Goal: Navigation & Orientation: Find specific page/section

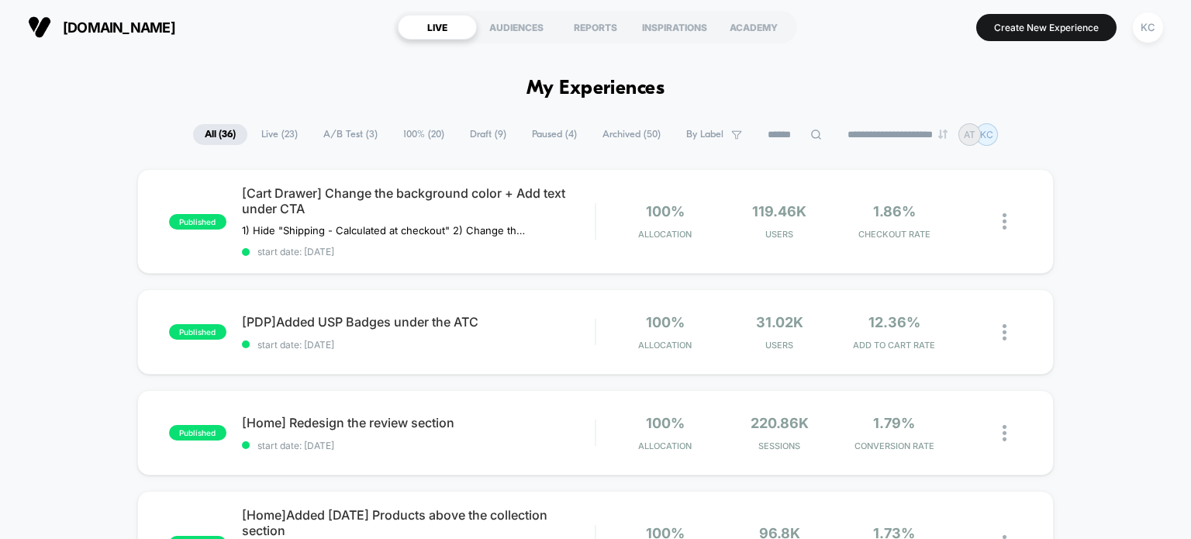
click at [349, 129] on span "A/B Test ( 3 )" at bounding box center [351, 134] width 78 height 21
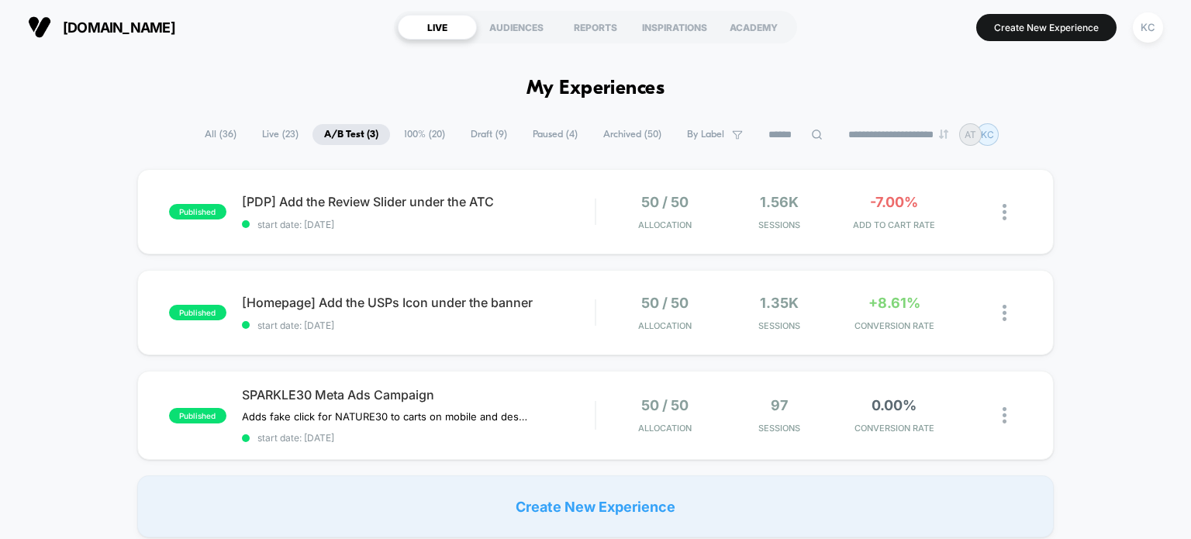
click at [404, 131] on span "100% ( 20 )" at bounding box center [424, 134] width 64 height 21
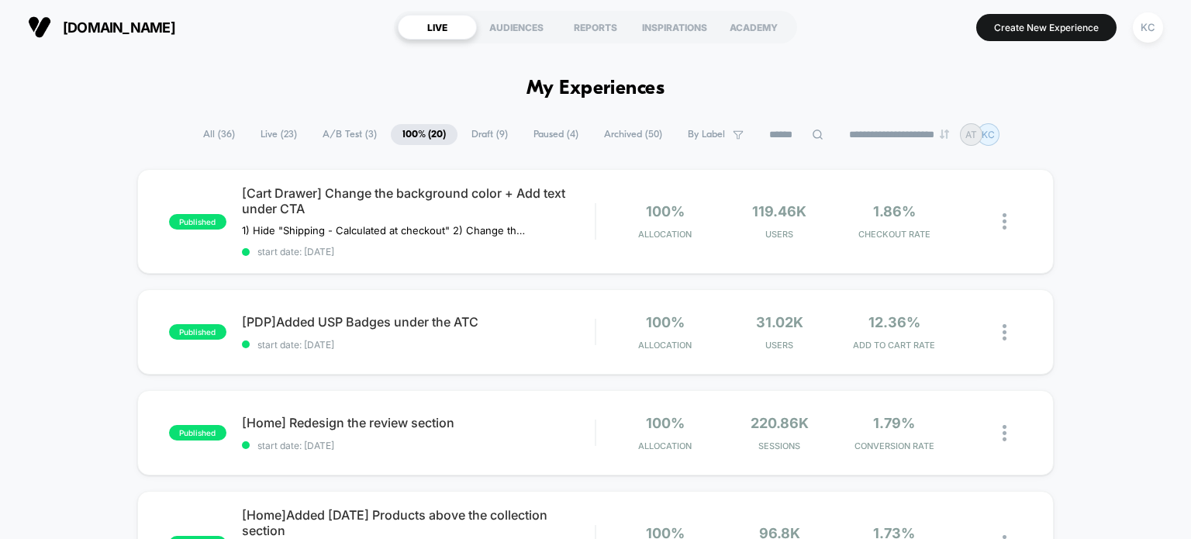
click at [338, 133] on span "A/B Test ( 3 )" at bounding box center [350, 134] width 78 height 21
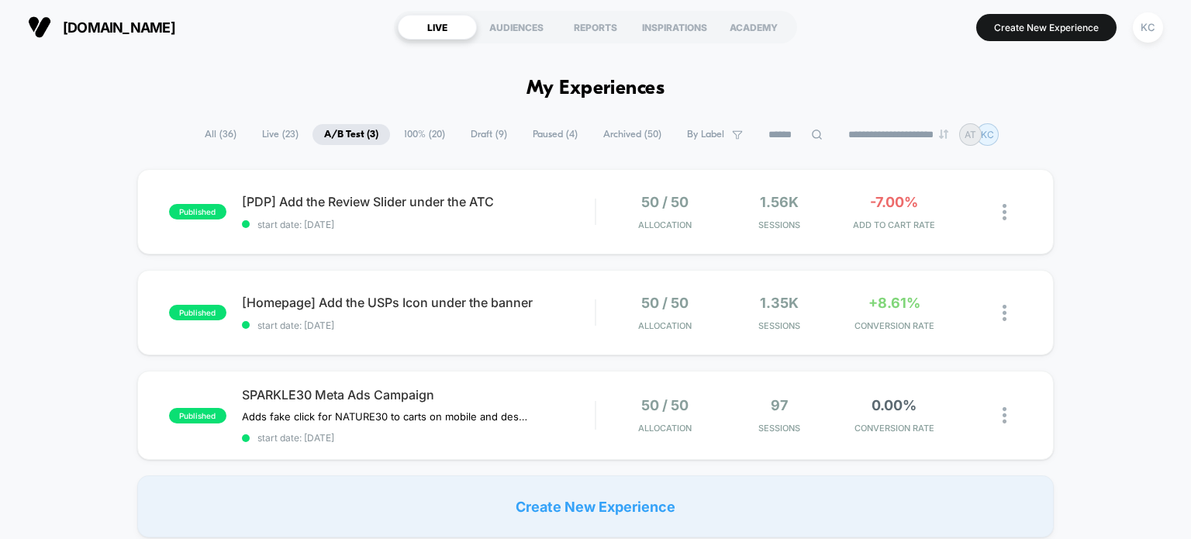
click at [99, 29] on span "[DOMAIN_NAME]" at bounding box center [119, 27] width 112 height 16
click at [205, 129] on span "All ( 36 )" at bounding box center [220, 134] width 55 height 21
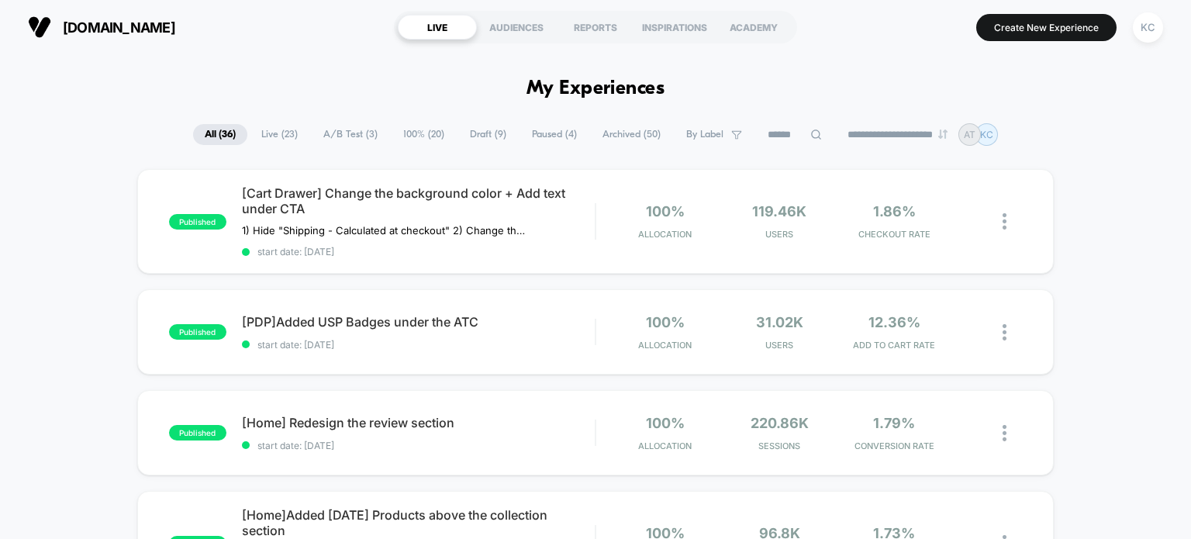
click at [262, 133] on span "Live ( 23 )" at bounding box center [280, 134] width 60 height 21
click at [345, 129] on span "A/B Test ( 3 )" at bounding box center [351, 134] width 78 height 21
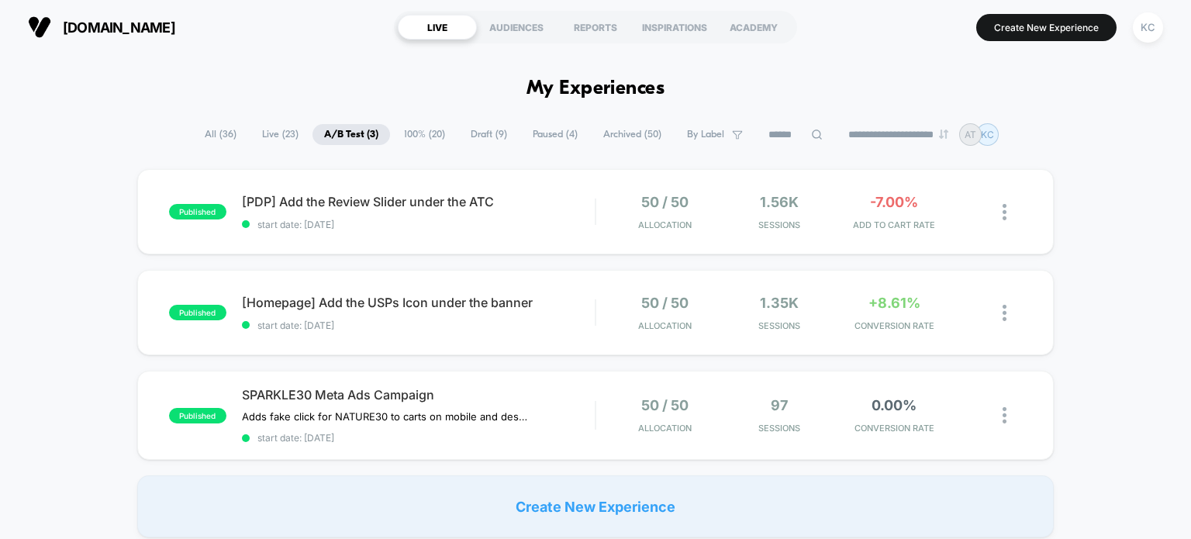
click at [713, 134] on span "By Label" at bounding box center [714, 134] width 79 height 21
